Goal: Transaction & Acquisition: Purchase product/service

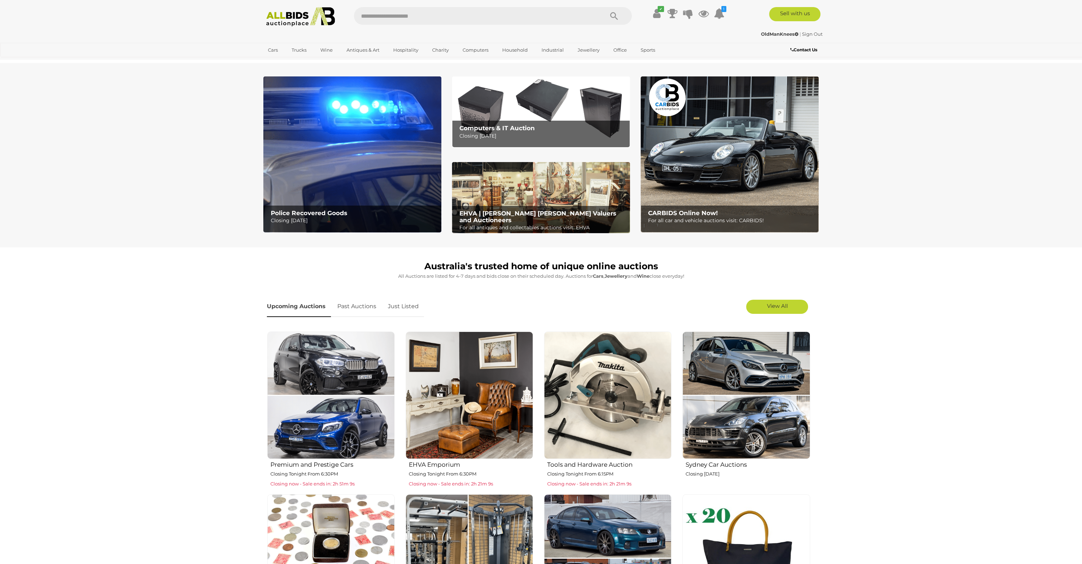
click at [395, 16] on input "text" at bounding box center [475, 16] width 243 height 18
type input "******"
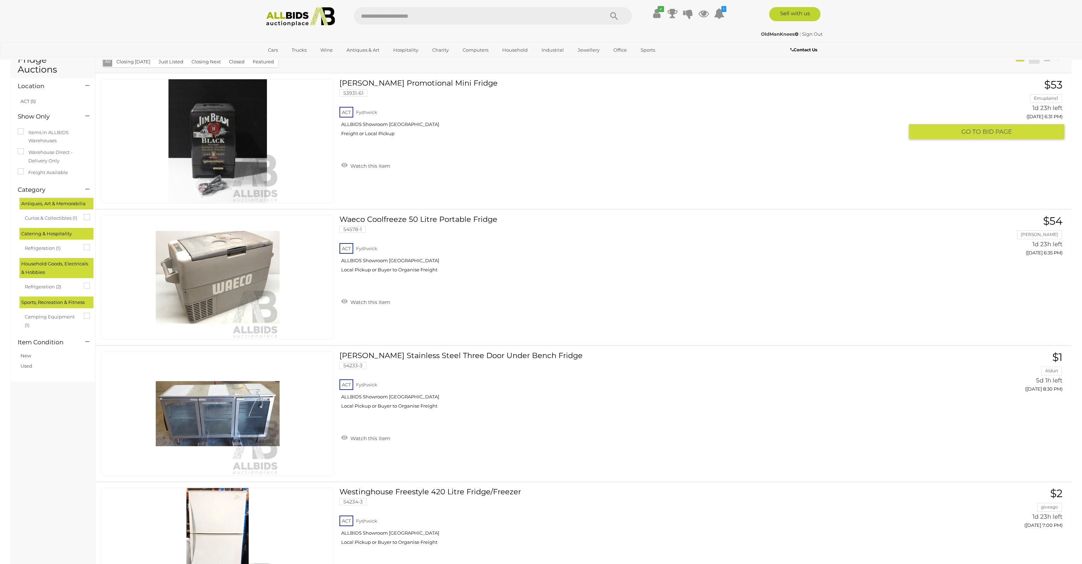
scroll to position [35, 0]
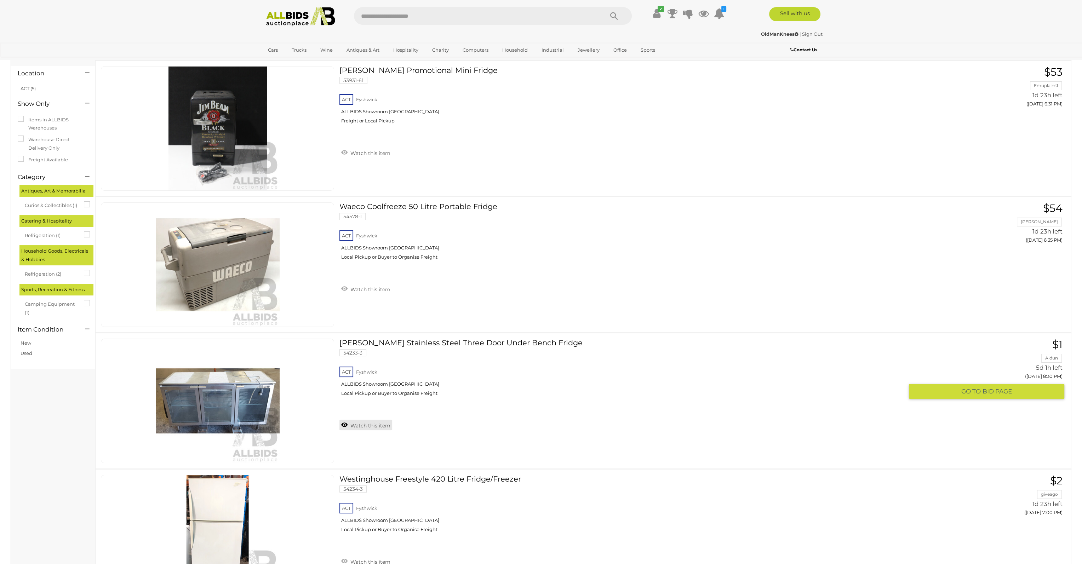
click at [345, 424] on link "Watch this item" at bounding box center [366, 425] width 53 height 11
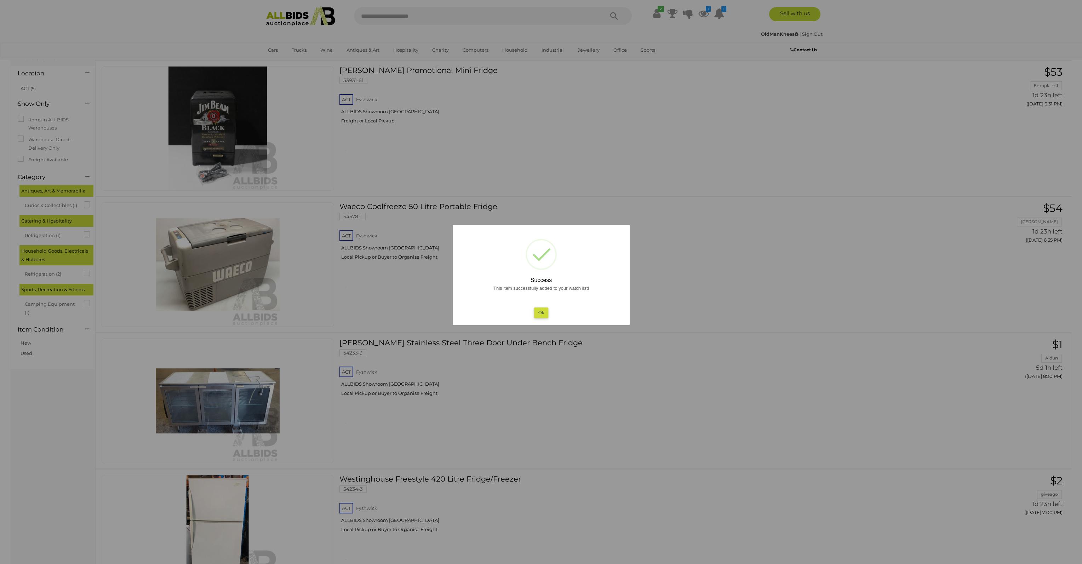
click at [542, 313] on button "Ok" at bounding box center [541, 313] width 15 height 10
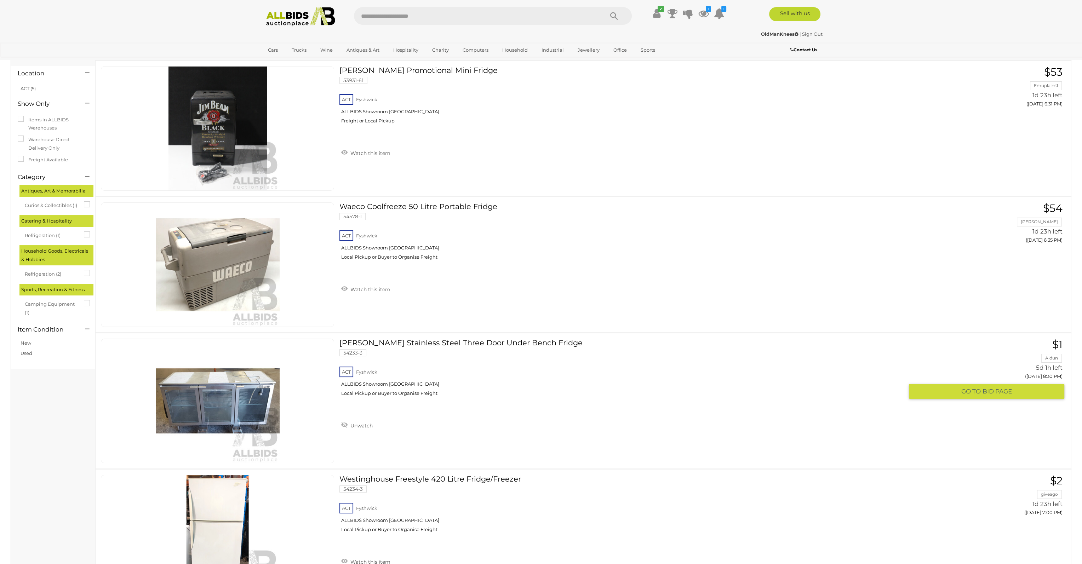
click at [403, 344] on link "Williams Stainless Steel Three Door Under Bench Fridge 54233-3 ACT Fyshwick" at bounding box center [624, 370] width 559 height 63
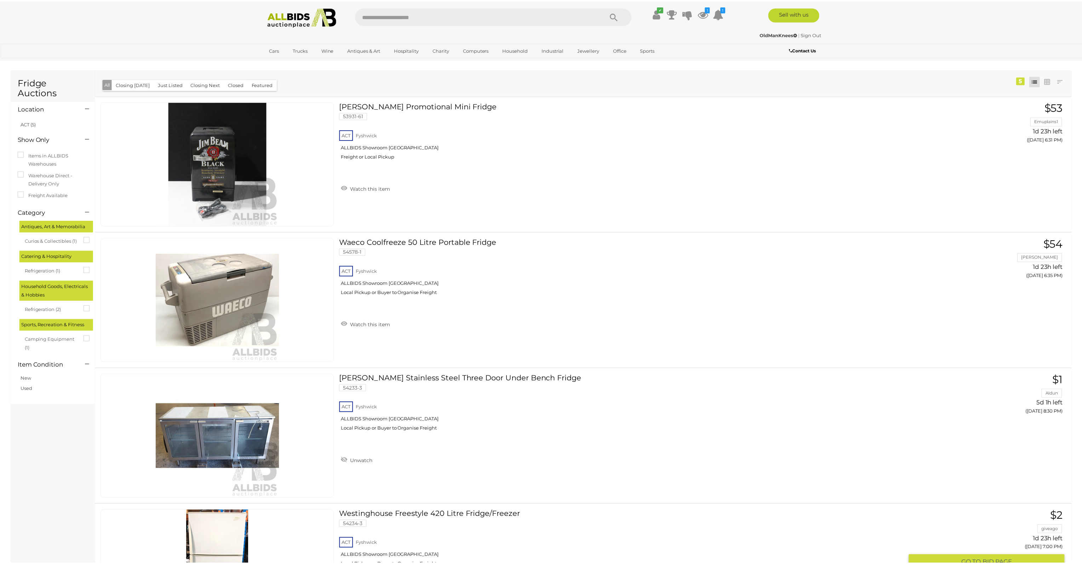
scroll to position [331, 0]
